Goal: Task Accomplishment & Management: Use online tool/utility

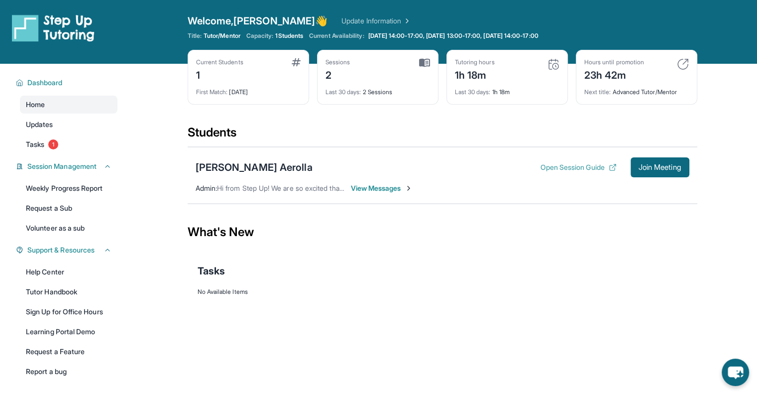
click at [582, 169] on button "Open Session Guide" at bounding box center [578, 167] width 76 height 10
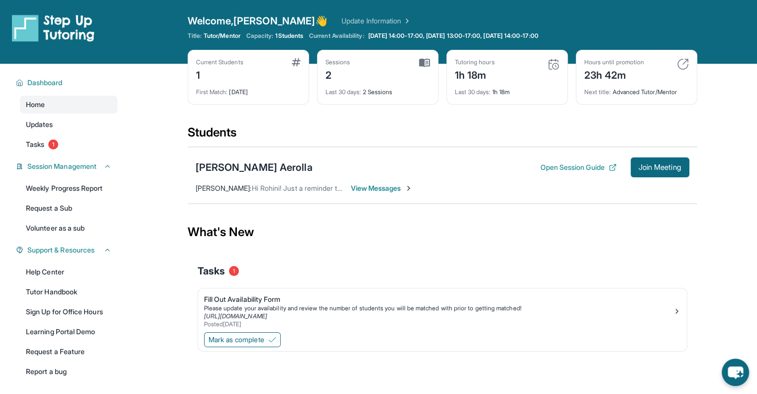
click at [572, 173] on div "Open Session Guide Join Meeting" at bounding box center [614, 167] width 149 height 20
click at [571, 168] on button "Open Session Guide" at bounding box center [578, 167] width 76 height 10
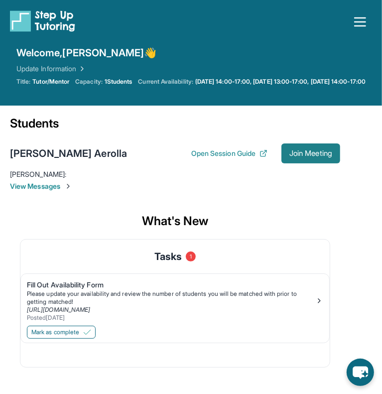
click at [305, 163] on button "Join Meeting" at bounding box center [310, 153] width 59 height 20
